Goal: Information Seeking & Learning: Learn about a topic

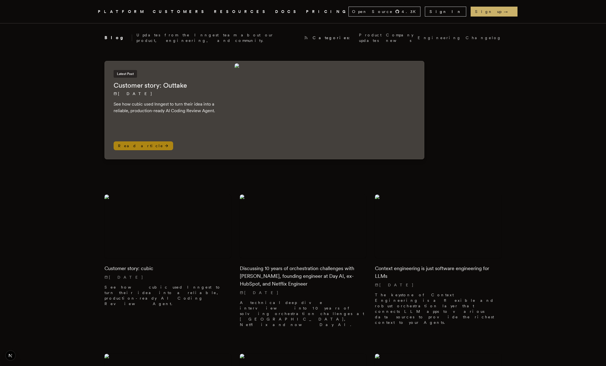
click at [349, 116] on img at bounding box center [328, 109] width 187 height 93
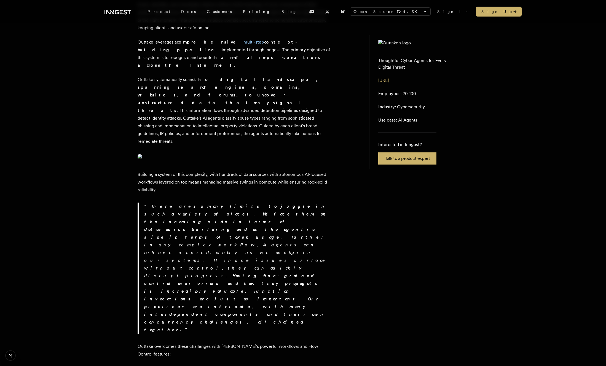
scroll to position [296, 0]
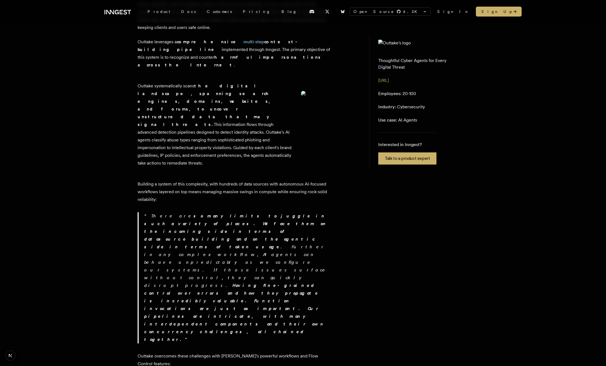
click at [301, 106] on img at bounding box center [315, 98] width 29 height 15
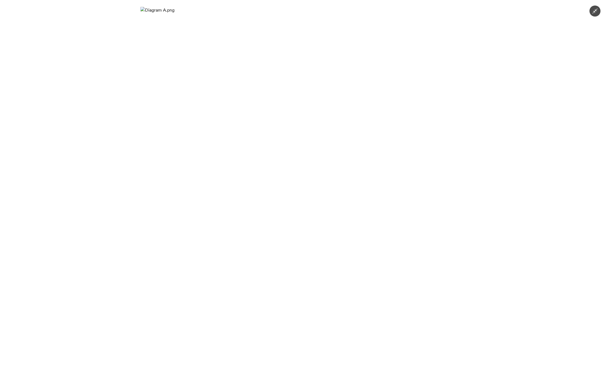
click at [485, 147] on div at bounding box center [303, 183] width 606 height 366
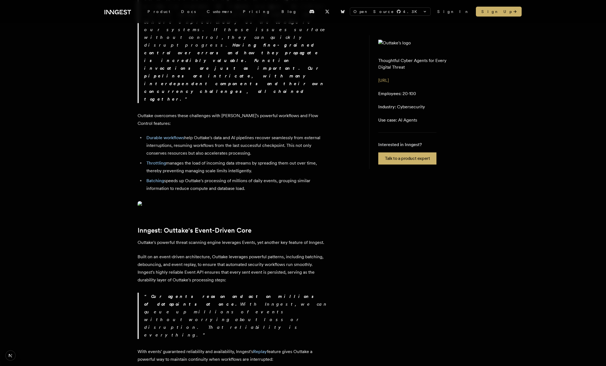
scroll to position [534, 0]
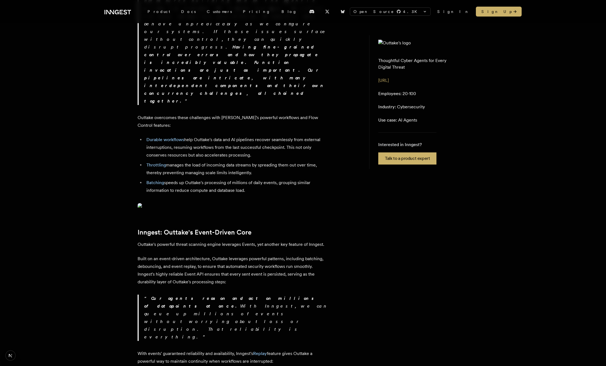
click at [275, 211] on img at bounding box center [234, 207] width 193 height 8
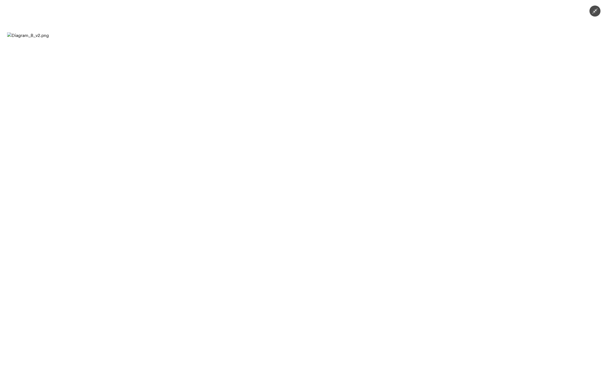
click at [469, 29] on div at bounding box center [303, 183] width 606 height 366
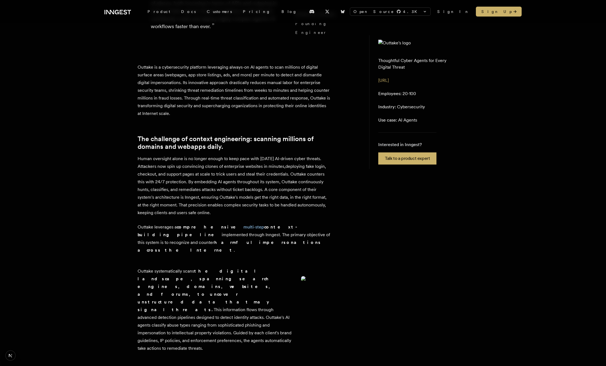
scroll to position [0, 0]
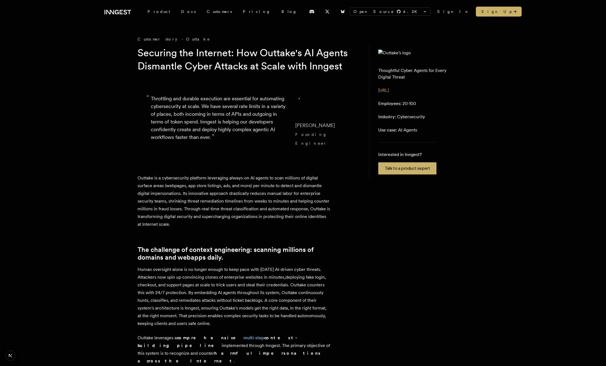
click at [207, 12] on link "Customers" at bounding box center [219, 12] width 36 height 10
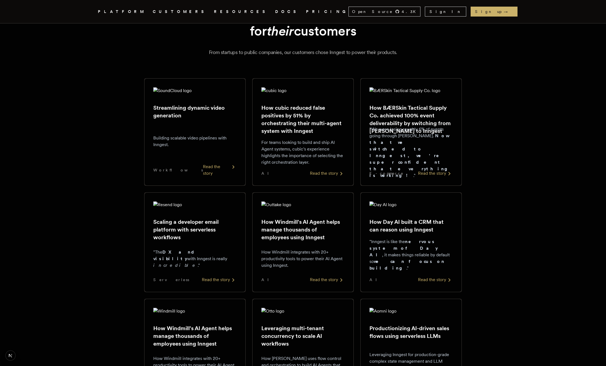
scroll to position [43, 0]
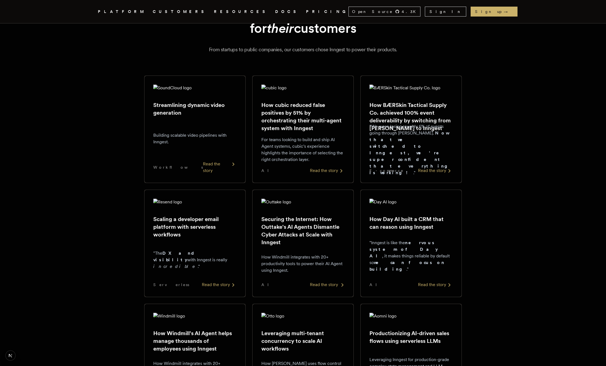
click at [287, 214] on div "Securing the Internet: How Outtake's AI Agents Dismantle Cyber Attacks at Scale…" at bounding box center [302, 243] width 83 height 89
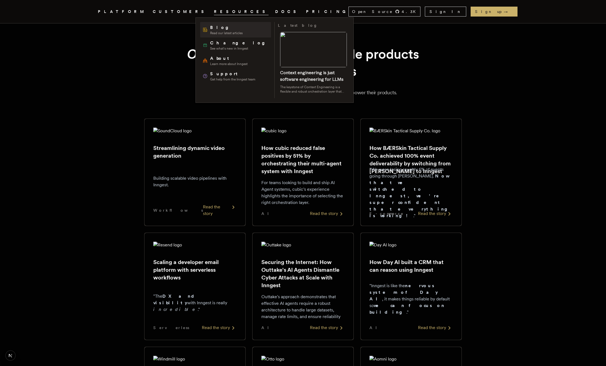
click at [214, 36] on link "Blog Read our latest articles" at bounding box center [235, 29] width 71 height 15
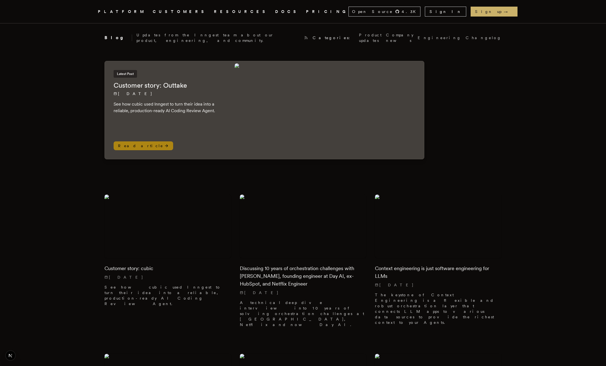
click at [272, 99] on img at bounding box center [328, 109] width 187 height 93
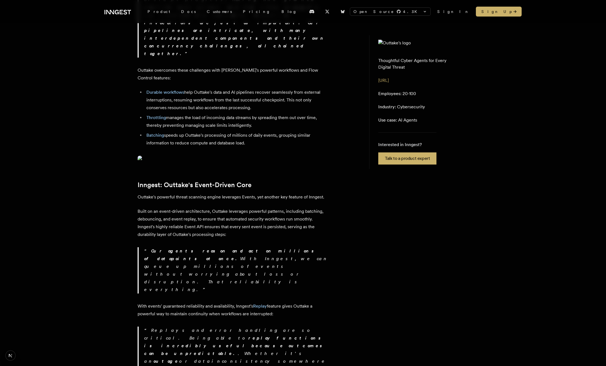
scroll to position [709, 0]
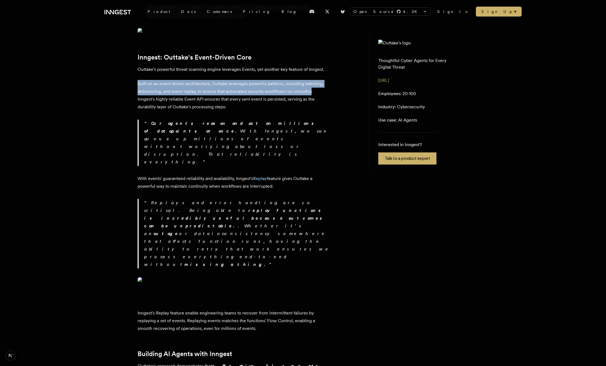
drag, startPoint x: 138, startPoint y: 135, endPoint x: 310, endPoint y: 144, distance: 171.9
click at [310, 111] on p "Built on an event-driven architecture, Outtake leverages powerful patterns, inc…" at bounding box center [234, 95] width 193 height 31
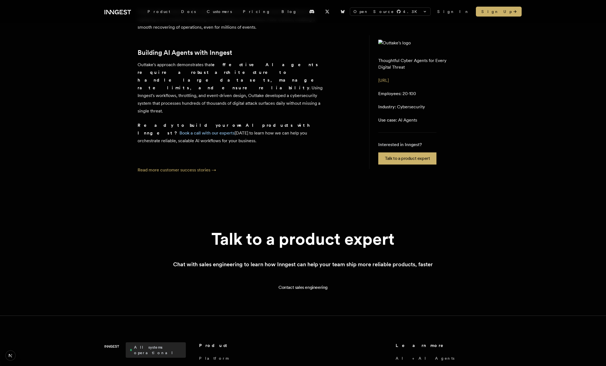
scroll to position [1012, 0]
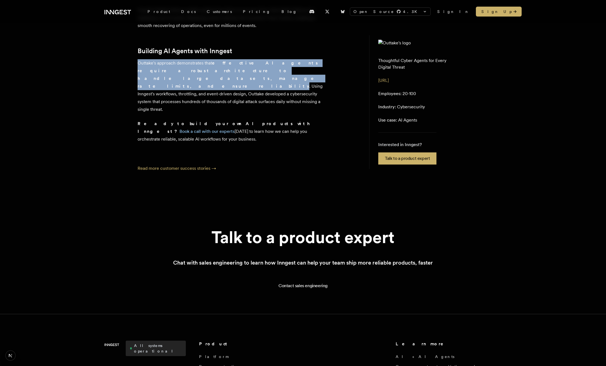
drag, startPoint x: 138, startPoint y: 186, endPoint x: 264, endPoint y: 193, distance: 125.9
click at [264, 113] on p "Outtake's approach demonstrates that effective AI agents require a robust archi…" at bounding box center [234, 86] width 193 height 54
copy p "Outtake's approach demonstrates that effective AI agents require a robust archi…"
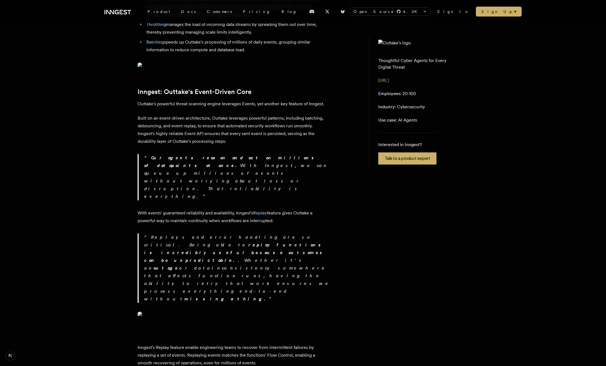
scroll to position [666, 0]
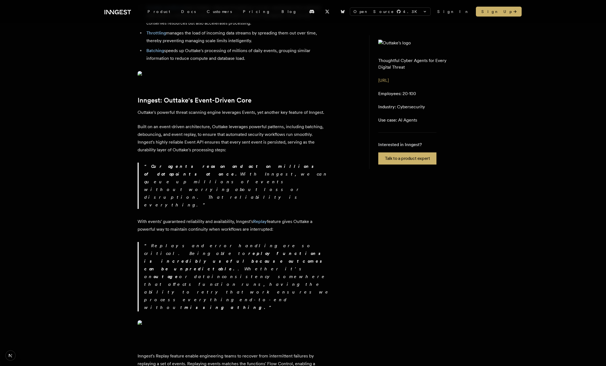
click at [214, 154] on p "Built on an event-driven architecture, Outtake leverages powerful patterns, inc…" at bounding box center [234, 138] width 193 height 31
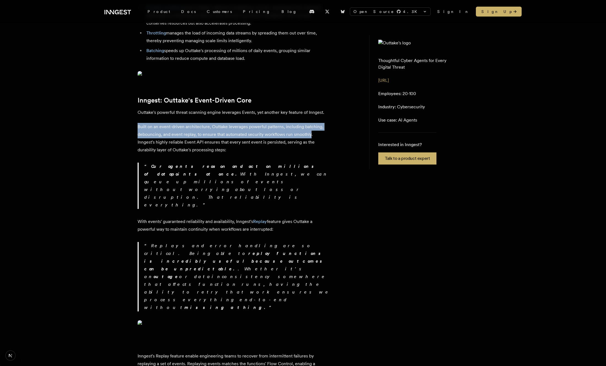
drag, startPoint x: 310, startPoint y: 185, endPoint x: 136, endPoint y: 180, distance: 174.3
copy p "Built on an event-driven architecture, Outtake leverages powerful patterns, inc…"
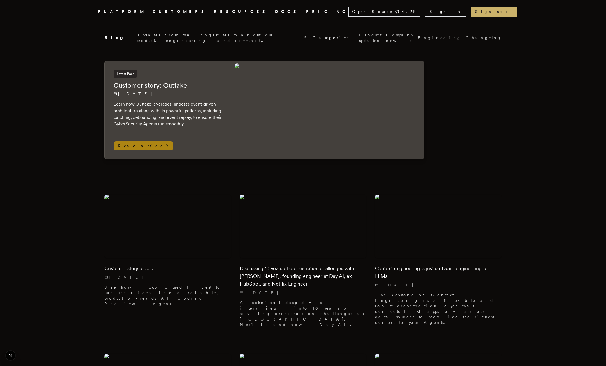
click at [323, 120] on img at bounding box center [328, 109] width 187 height 93
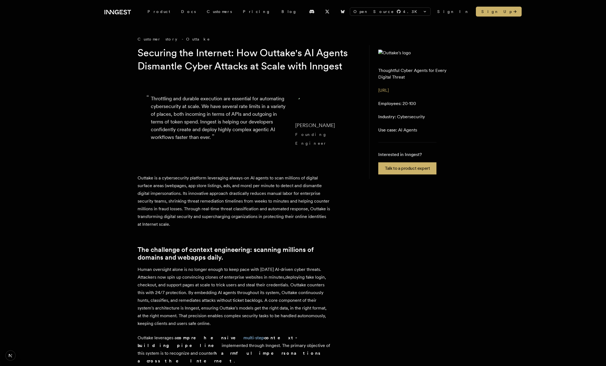
click at [203, 10] on link "Customers" at bounding box center [219, 12] width 36 height 10
